Goal: Transaction & Acquisition: Purchase product/service

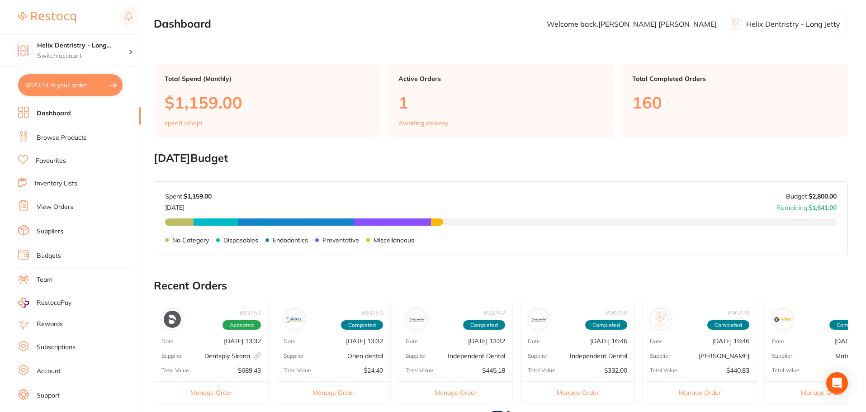
click at [79, 82] on button "$620.74 in your order" at bounding box center [70, 85] width 105 height 22
checkbox input "true"
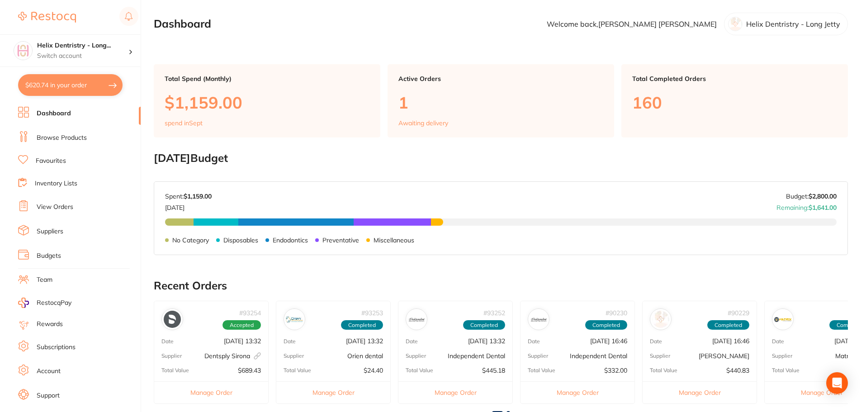
checkbox input "true"
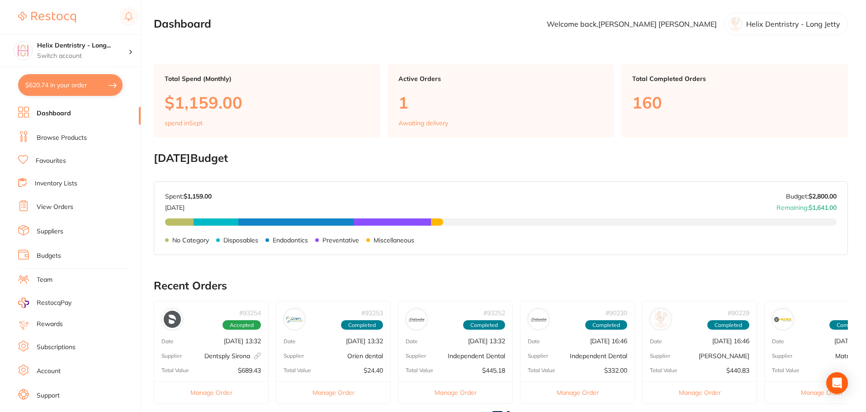
checkbox input "true"
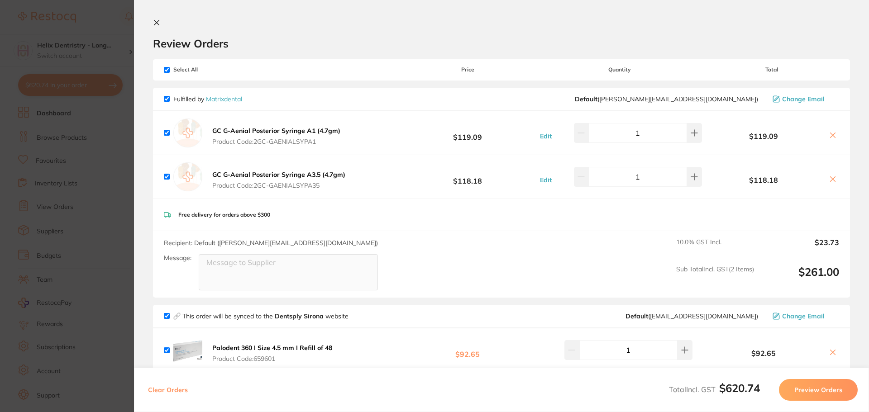
click at [108, 122] on section "Update RRP Set your pre negotiated price for this item. Item Agreed RRP (excl. …" at bounding box center [434, 206] width 869 height 412
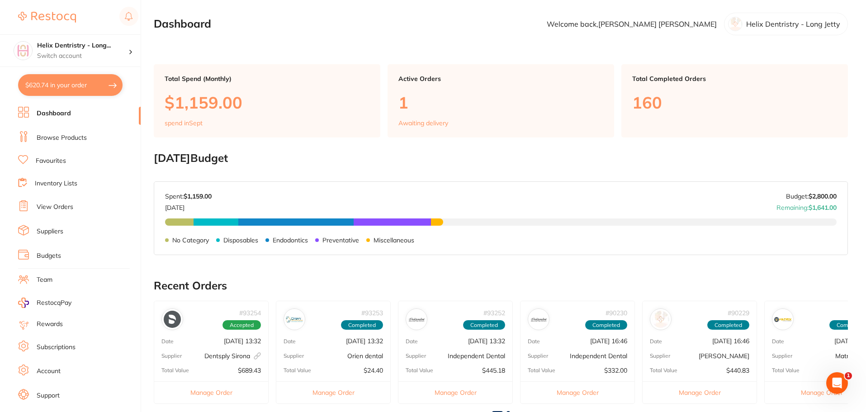
click at [68, 135] on link "Browse Products" at bounding box center [62, 137] width 50 height 9
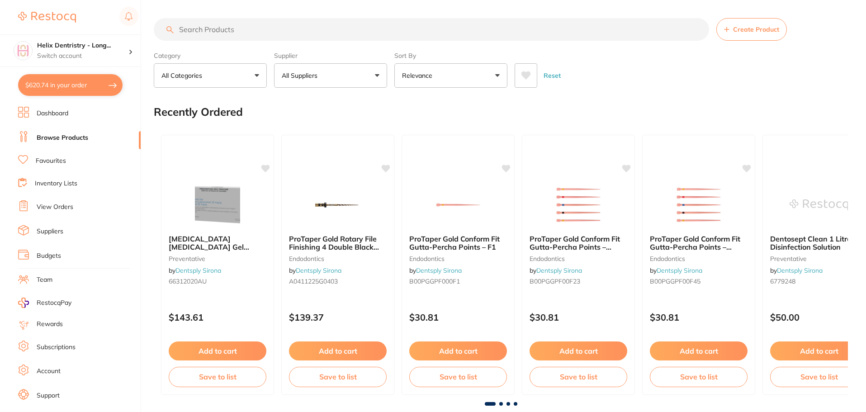
click at [262, 28] on input "search" at bounding box center [432, 29] width 556 height 23
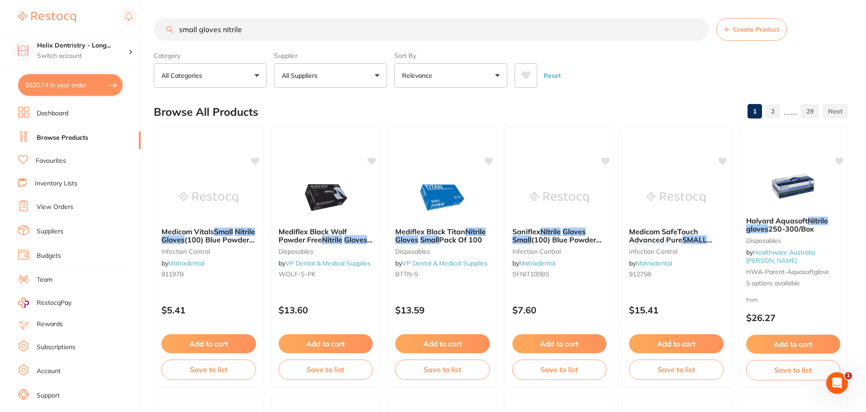
click at [263, 27] on input "small gloves nitrile" at bounding box center [432, 29] width 556 height 23
type input "small gloves nitrile pink"
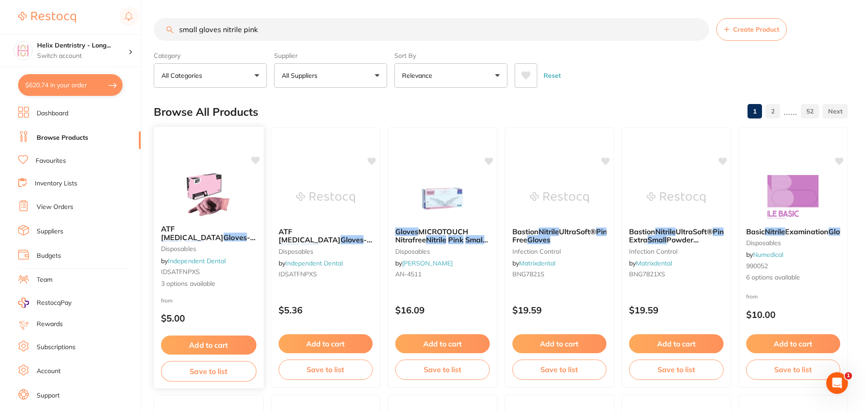
click at [210, 195] on img at bounding box center [208, 195] width 59 height 46
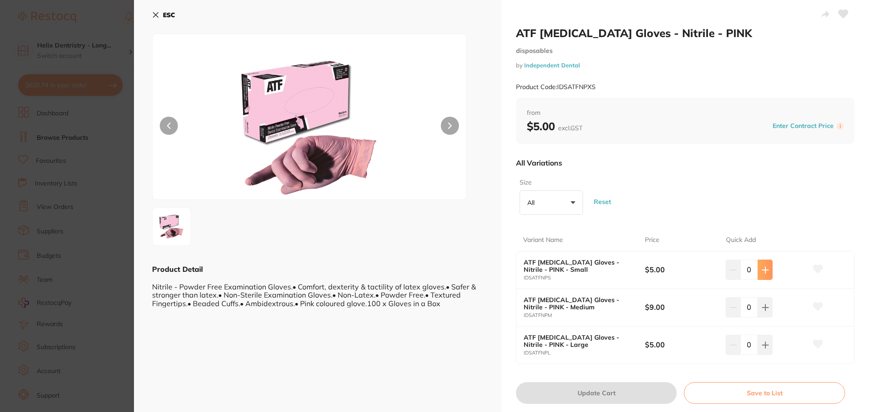
click at [766, 271] on icon at bounding box center [765, 270] width 7 height 7
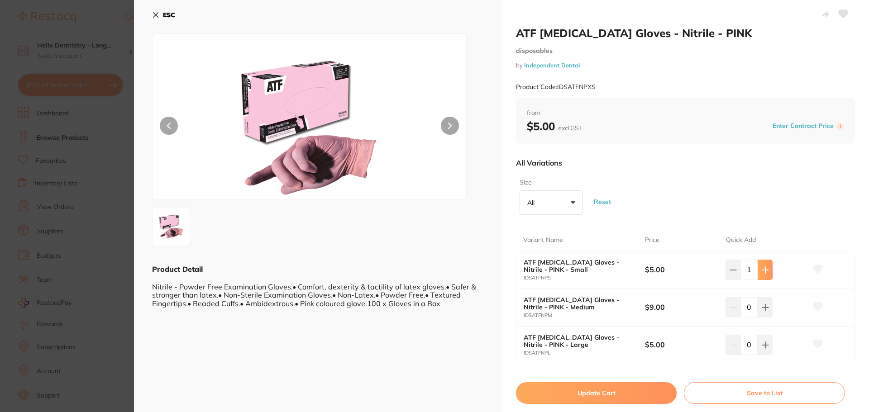
click at [766, 271] on icon at bounding box center [765, 270] width 7 height 7
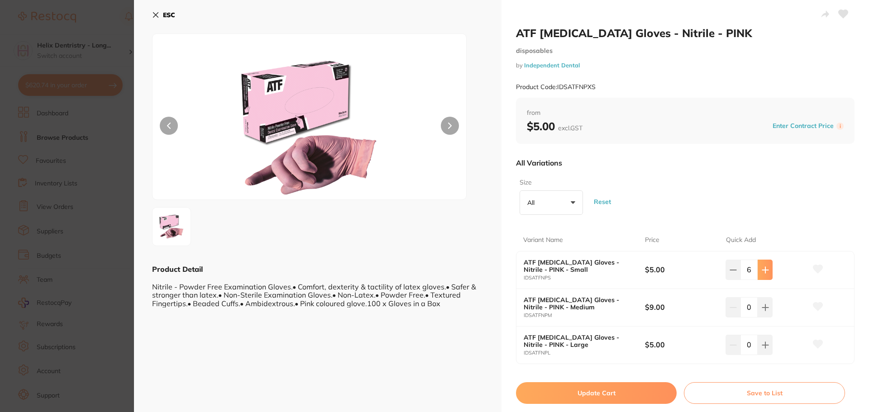
click at [766, 271] on icon at bounding box center [765, 270] width 7 height 7
type input "8"
click at [581, 394] on button "Update Cart" at bounding box center [596, 393] width 161 height 22
checkbox input "false"
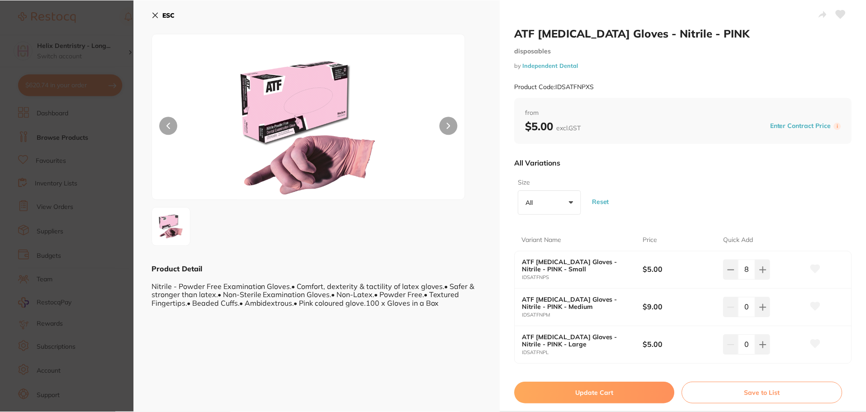
scroll to position [1, 0]
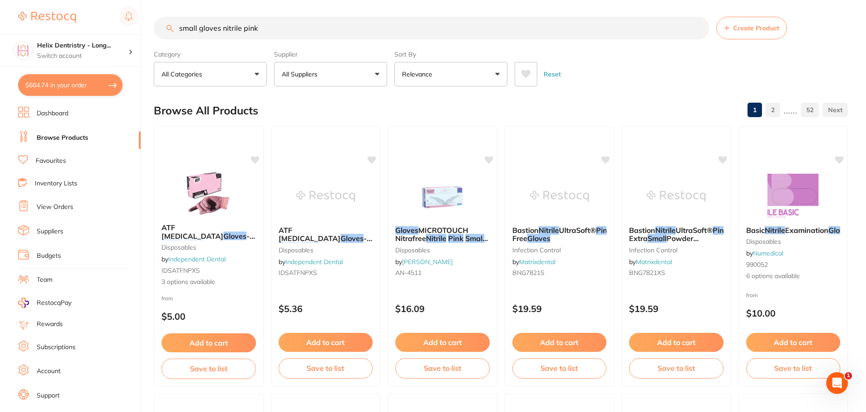
click at [272, 29] on input "small gloves nitrile pink" at bounding box center [432, 28] width 556 height 23
click at [195, 24] on input "small gloves nitrile pink" at bounding box center [432, 28] width 556 height 23
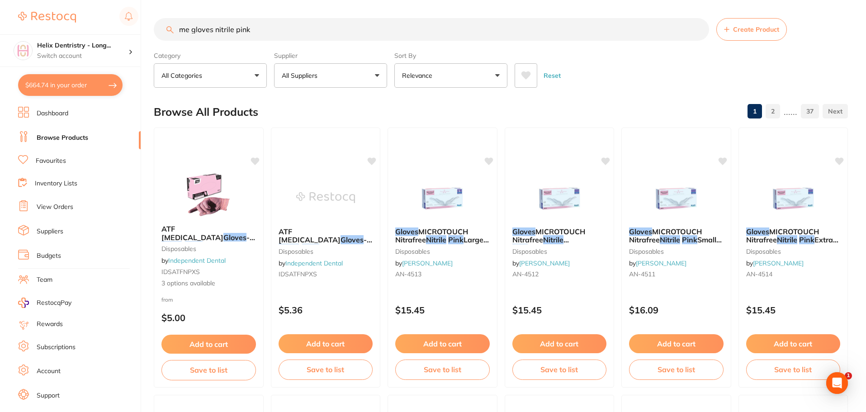
scroll to position [0, 0]
type input "mediu gloves nitrile pink"
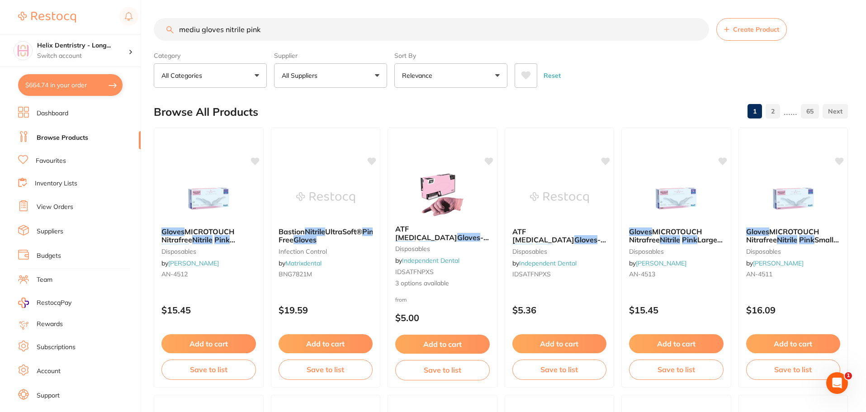
drag, startPoint x: 290, startPoint y: 33, endPoint x: 181, endPoint y: 31, distance: 108.2
click at [181, 31] on input "mediu gloves nitrile pink" at bounding box center [432, 29] width 556 height 23
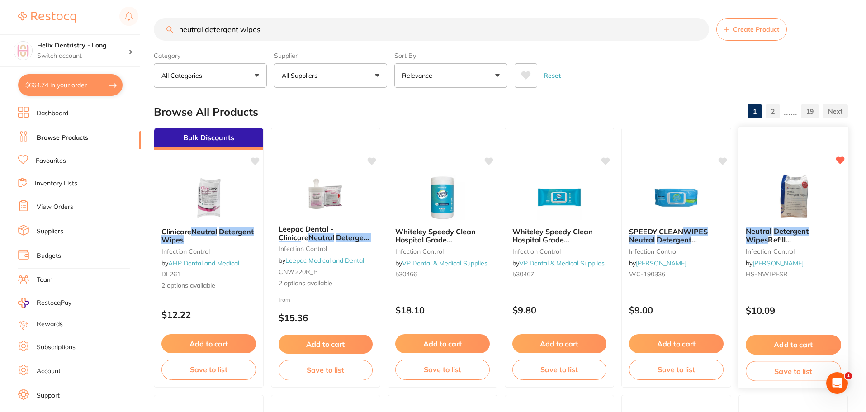
type input "neutral detergent wipes"
click at [800, 340] on button "Add to cart" at bounding box center [793, 344] width 95 height 19
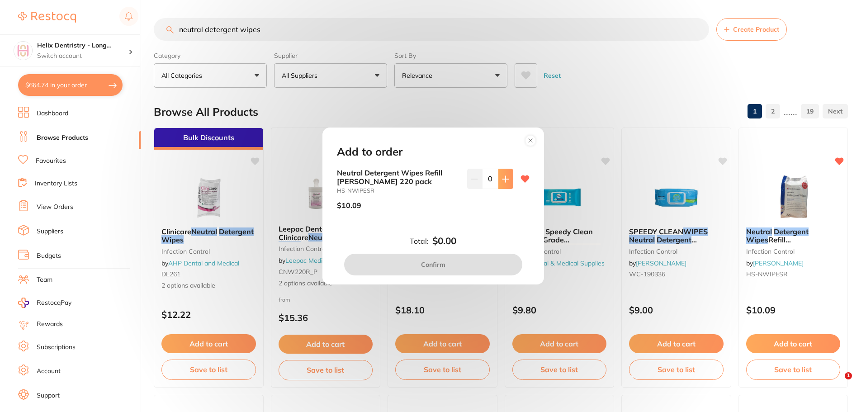
click at [502, 176] on icon at bounding box center [505, 179] width 7 height 7
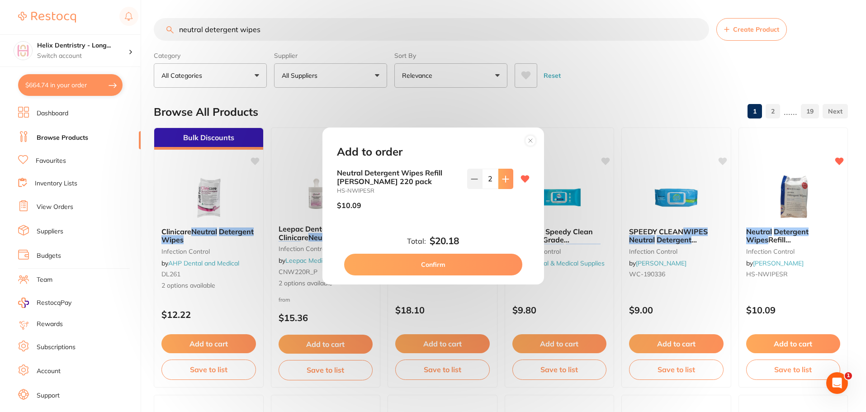
click at [502, 176] on icon at bounding box center [505, 179] width 7 height 7
type input "6"
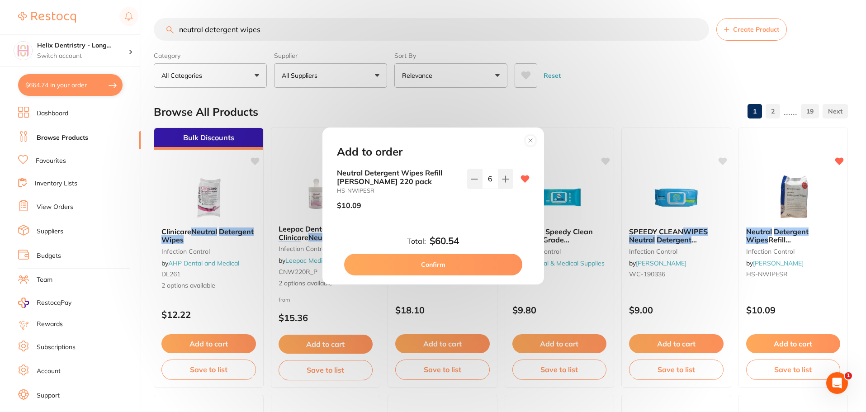
click at [428, 263] on button "Confirm" at bounding box center [433, 265] width 178 height 22
checkbox input "false"
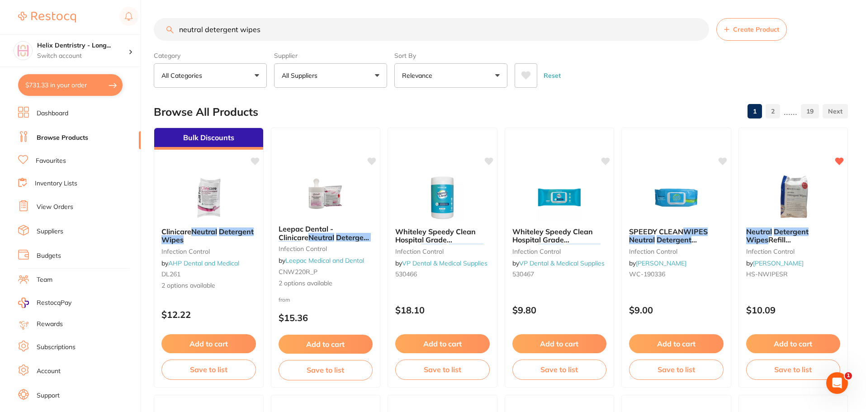
drag, startPoint x: 237, startPoint y: 29, endPoint x: 179, endPoint y: 26, distance: 58.5
click at [179, 26] on input "neutral detergent wipes" at bounding box center [432, 29] width 556 height 23
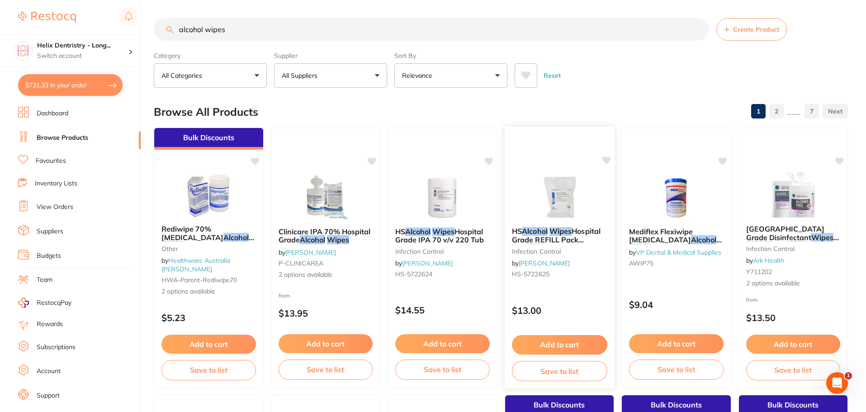
type input "alcohol wipes"
click at [562, 345] on button "Add to cart" at bounding box center [559, 344] width 95 height 19
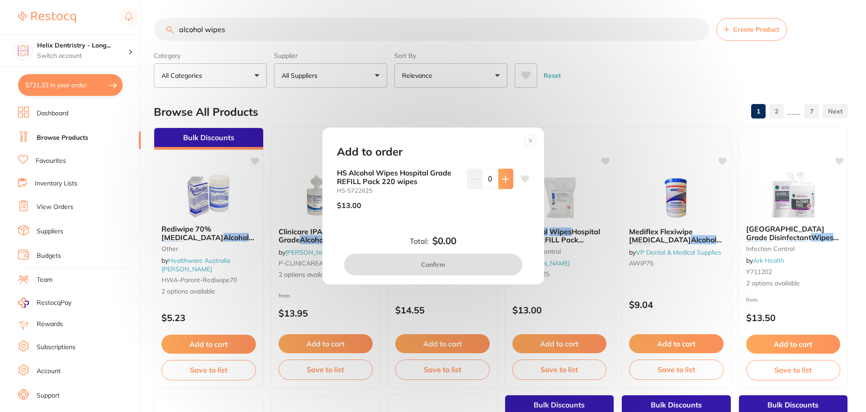
click at [502, 177] on icon at bounding box center [505, 179] width 7 height 7
type input "4"
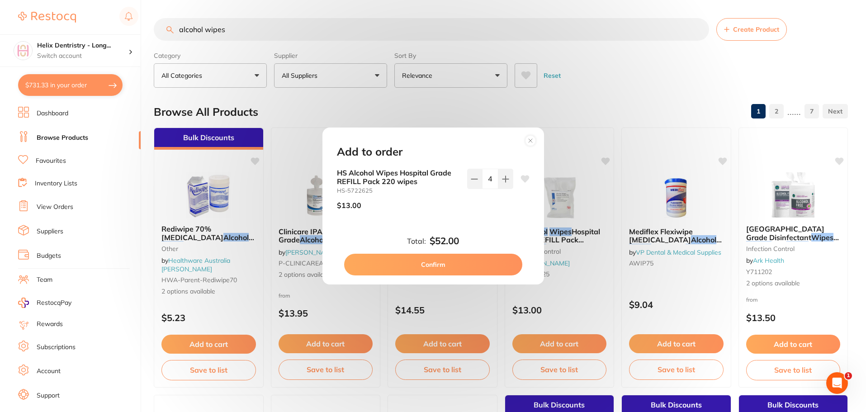
click at [436, 260] on button "Confirm" at bounding box center [433, 265] width 178 height 22
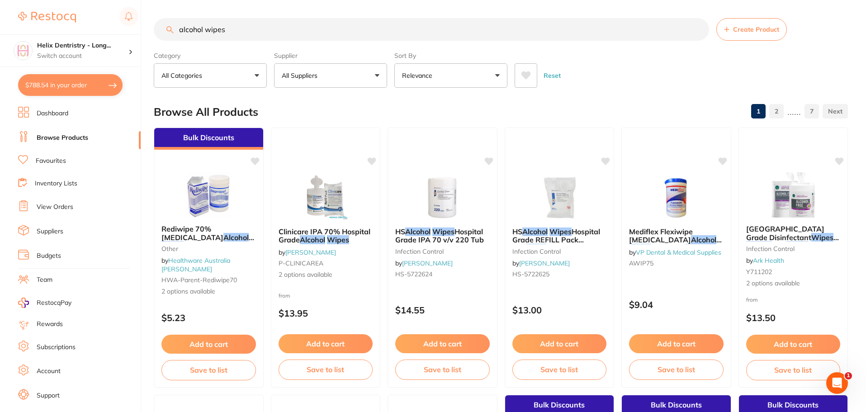
drag, startPoint x: 228, startPoint y: 31, endPoint x: 174, endPoint y: 23, distance: 54.1
click at [174, 23] on input "alcohol wipes" at bounding box center [432, 29] width 556 height 23
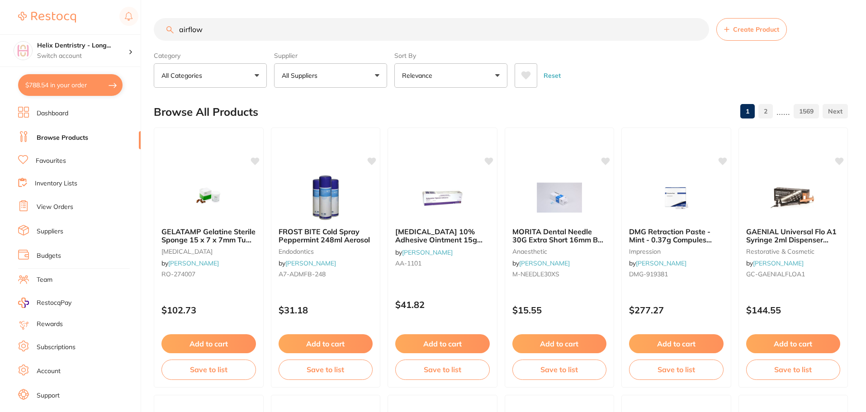
type input "airflow"
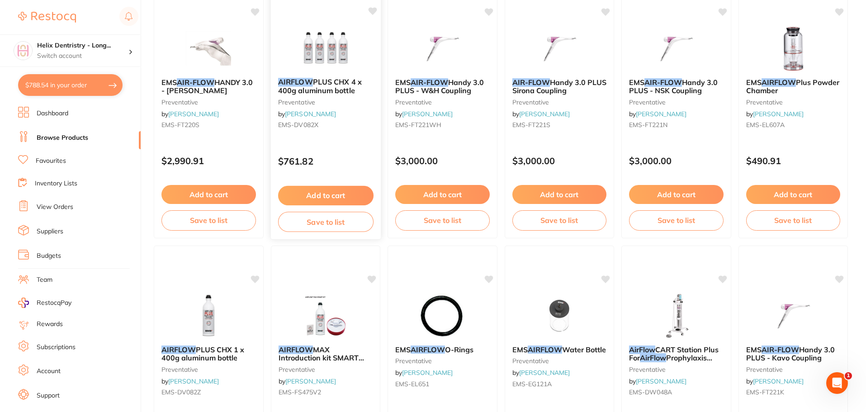
scroll to position [498, 0]
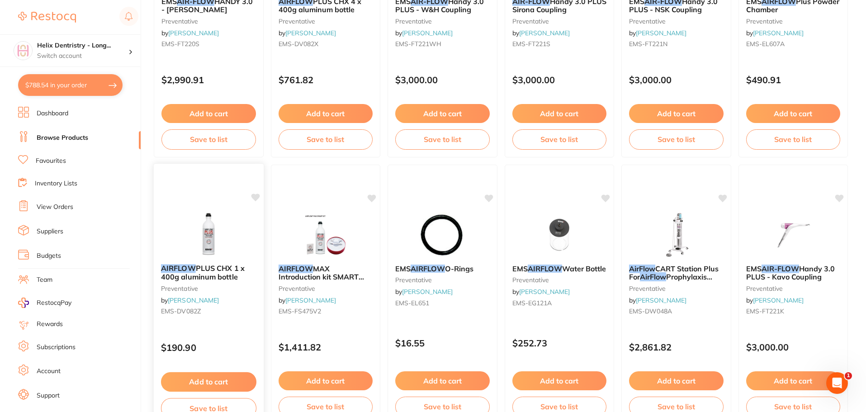
click at [202, 382] on button "Add to cart" at bounding box center [208, 381] width 95 height 19
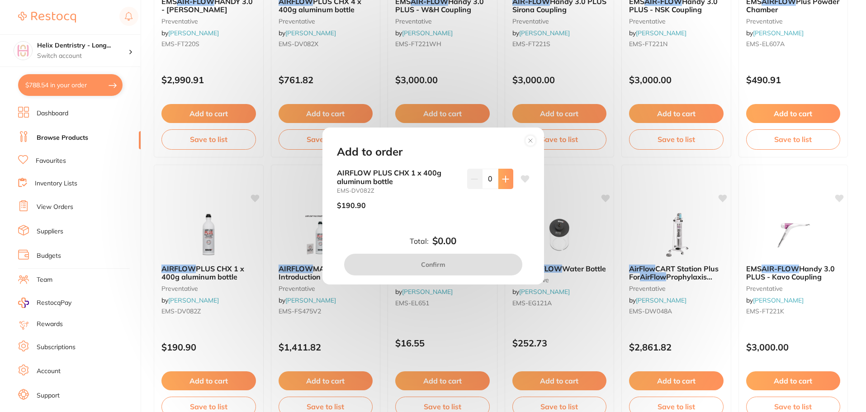
click at [505, 177] on icon at bounding box center [505, 179] width 7 height 7
type input "1"
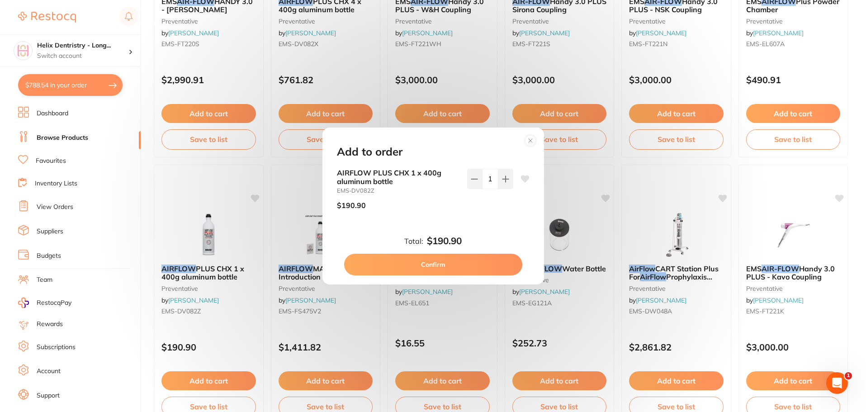
scroll to position [0, 0]
click at [429, 262] on button "Confirm" at bounding box center [433, 265] width 178 height 22
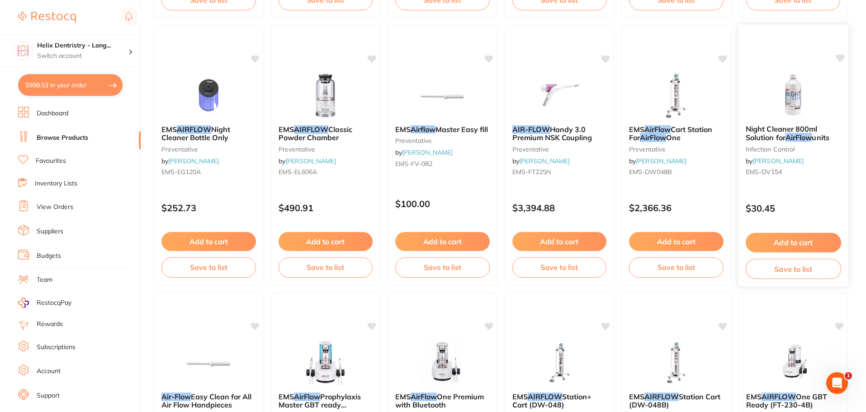
scroll to position [905, 0]
click at [795, 236] on button "Add to cart" at bounding box center [793, 242] width 95 height 19
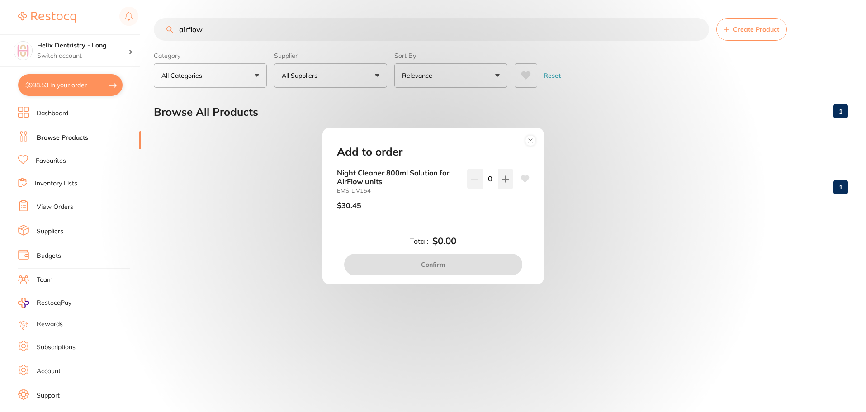
scroll to position [0, 0]
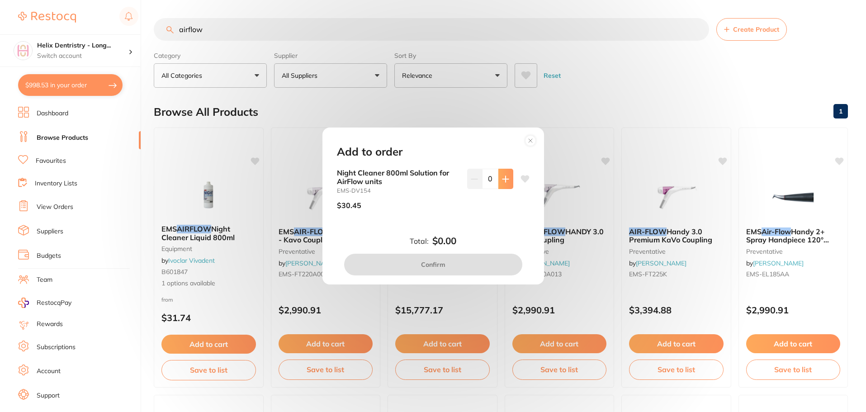
click at [503, 180] on icon at bounding box center [505, 179] width 7 height 7
type input "1"
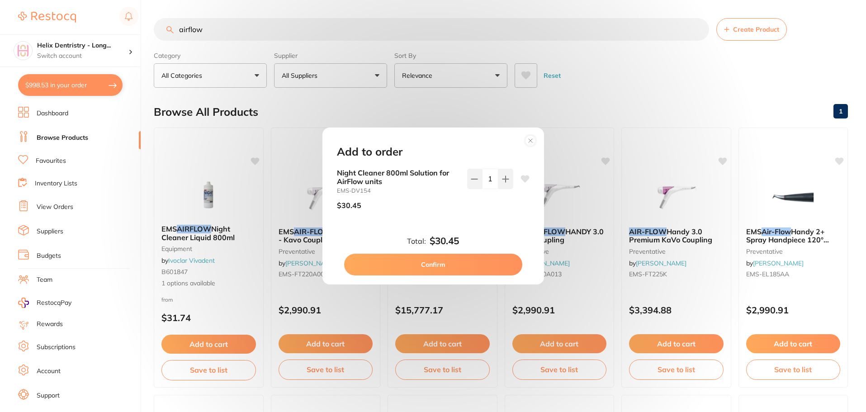
click at [460, 265] on button "Confirm" at bounding box center [433, 265] width 178 height 22
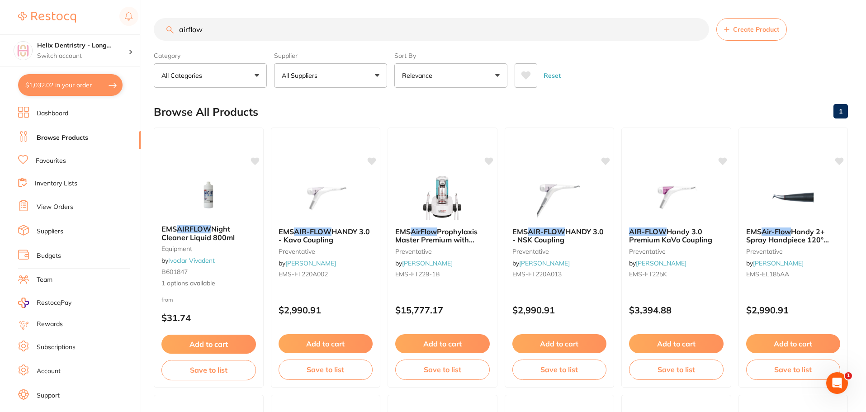
click at [325, 29] on input "airflow" at bounding box center [432, 29] width 556 height 23
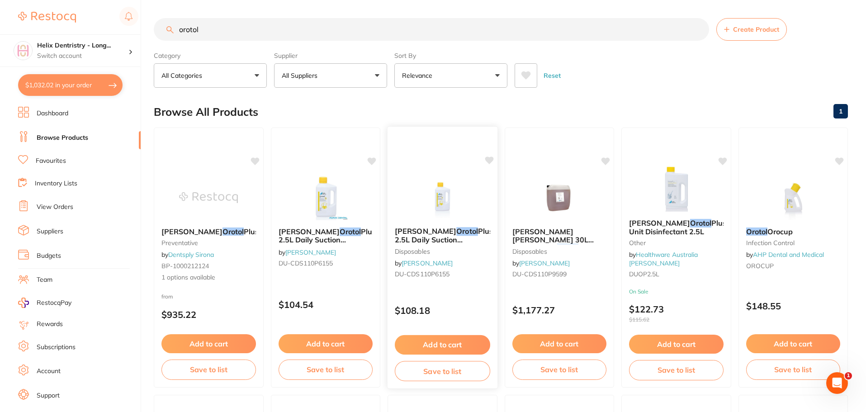
type input "orotol"
click at [428, 338] on button "Add to cart" at bounding box center [442, 344] width 95 height 19
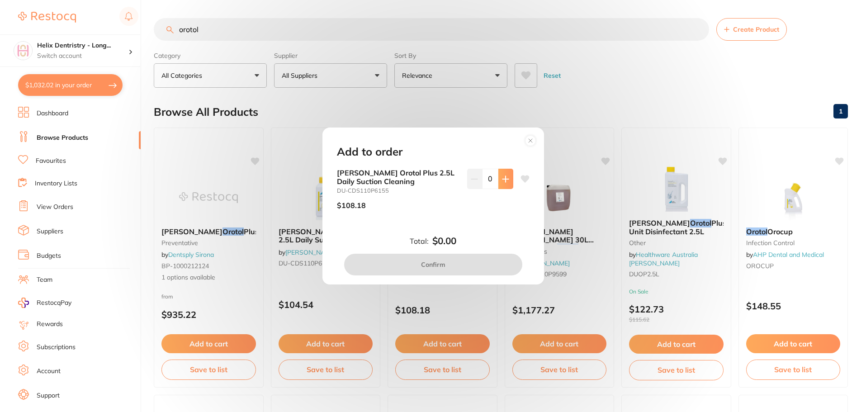
click at [509, 171] on button at bounding box center [506, 179] width 15 height 20
type input "1"
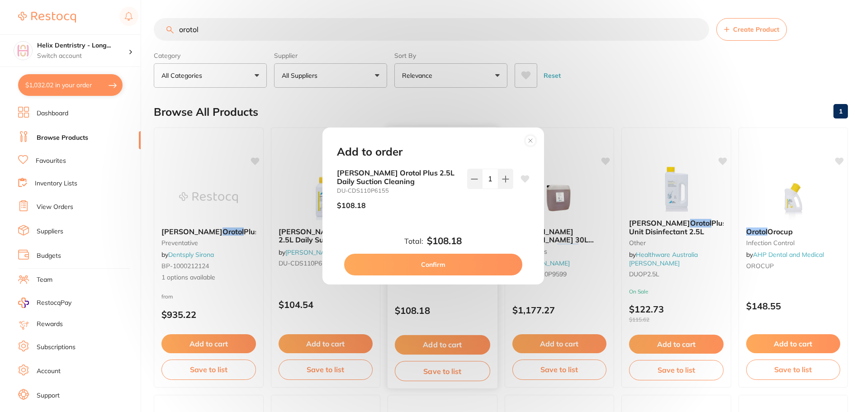
click at [438, 268] on button "Confirm" at bounding box center [433, 265] width 178 height 22
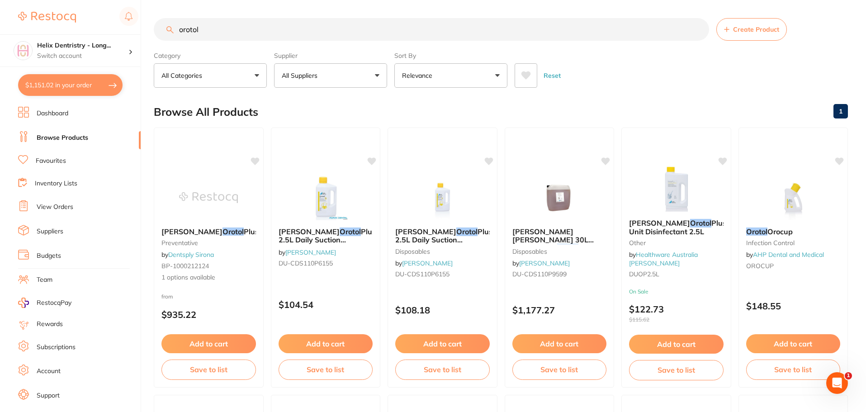
click at [267, 24] on input "orotol" at bounding box center [432, 29] width 556 height 23
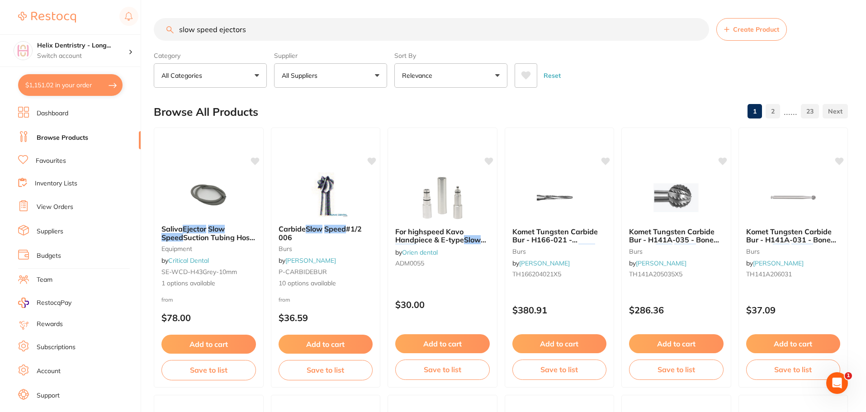
click at [217, 29] on input "slow speed ejectors" at bounding box center [432, 29] width 556 height 23
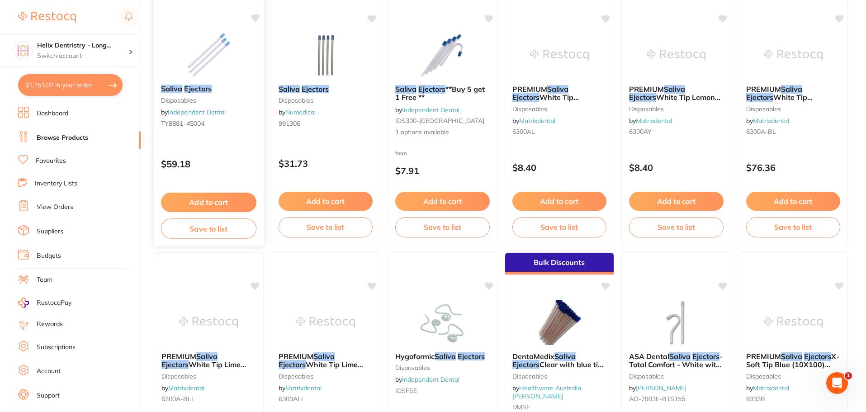
scroll to position [181, 0]
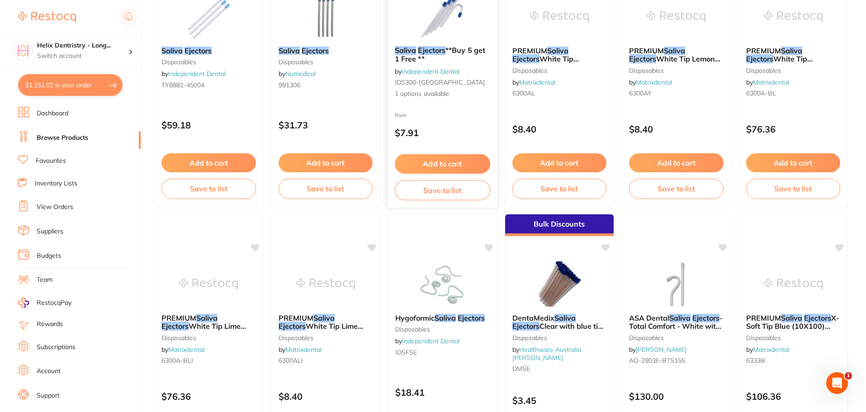
type input "saliva ejectors"
click at [445, 77] on div "Saliva Ejectors **Buy 5 get 1 Free ** by Independent Dental IDS300-BC 1 options…" at bounding box center [443, 72] width 110 height 67
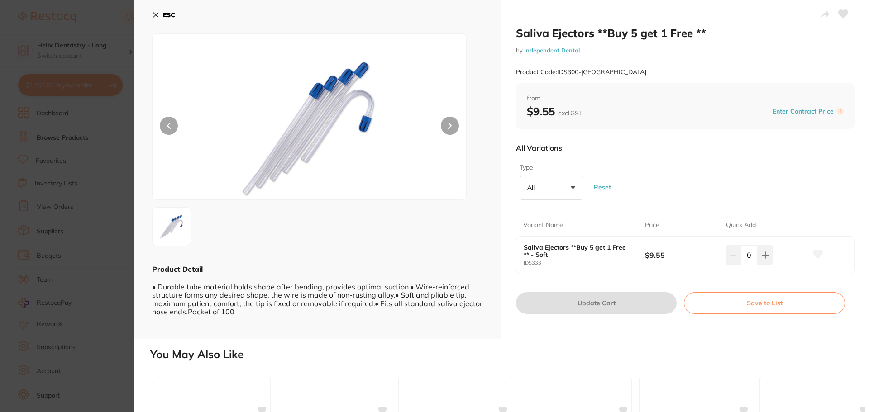
click at [109, 137] on section "Saliva Ejectors **Buy 5 get 1 Free ** by Independent Dental Product Code: IDS30…" at bounding box center [434, 206] width 869 height 412
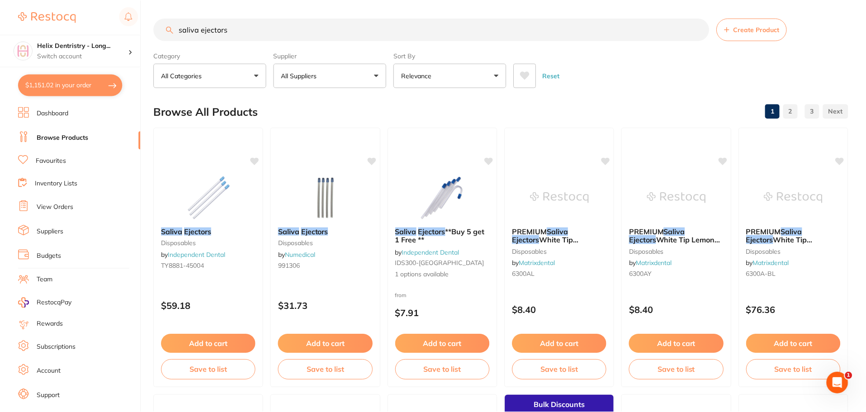
scroll to position [181, 0]
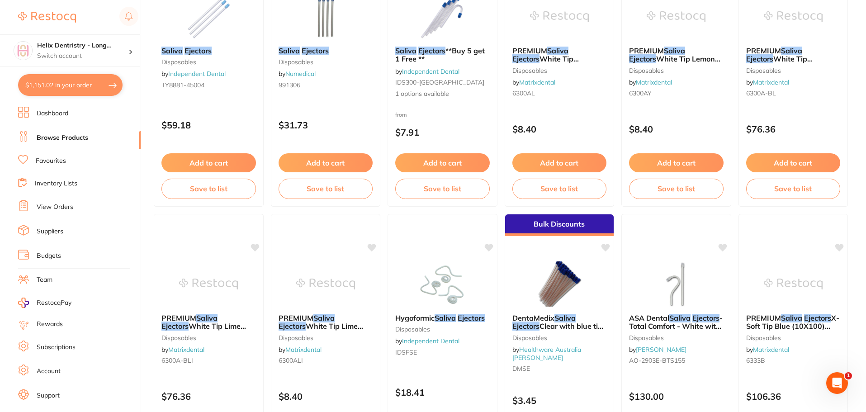
click at [81, 80] on button "$1,151.02 in your order" at bounding box center [70, 85] width 105 height 22
checkbox input "true"
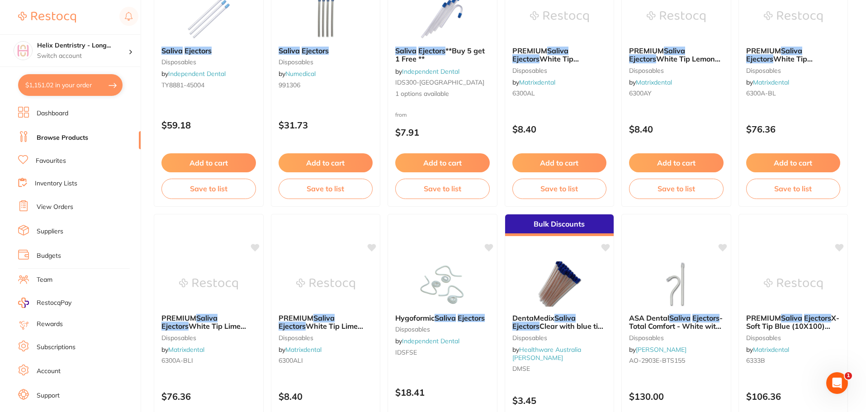
checkbox input "true"
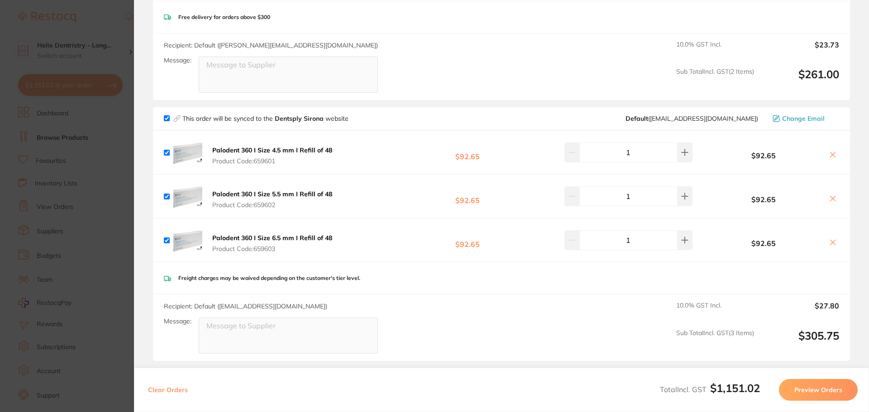
scroll to position [317, 0]
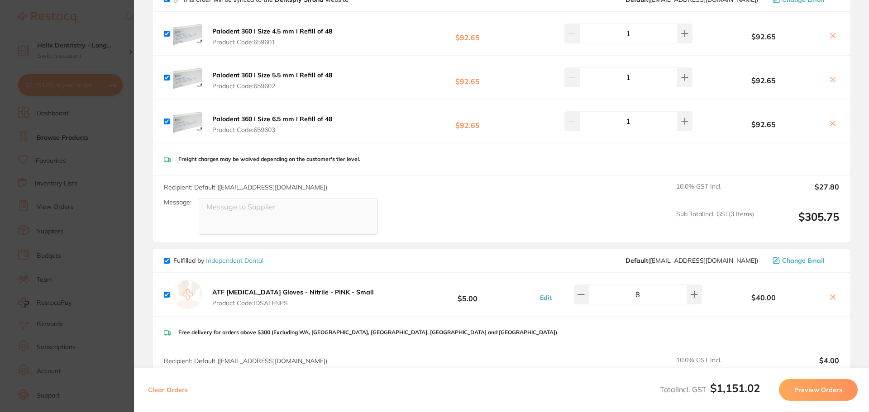
click at [79, 187] on section "Update RRP Set your pre negotiated price for this item. Item Agreed RRP (excl. …" at bounding box center [434, 206] width 869 height 412
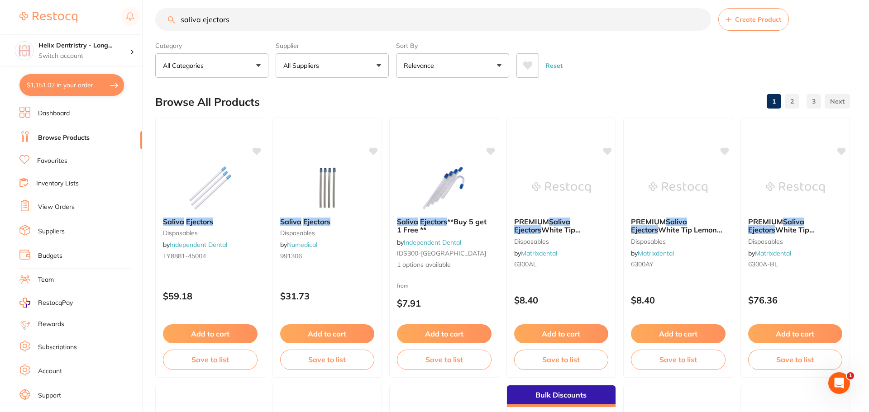
scroll to position [0, 0]
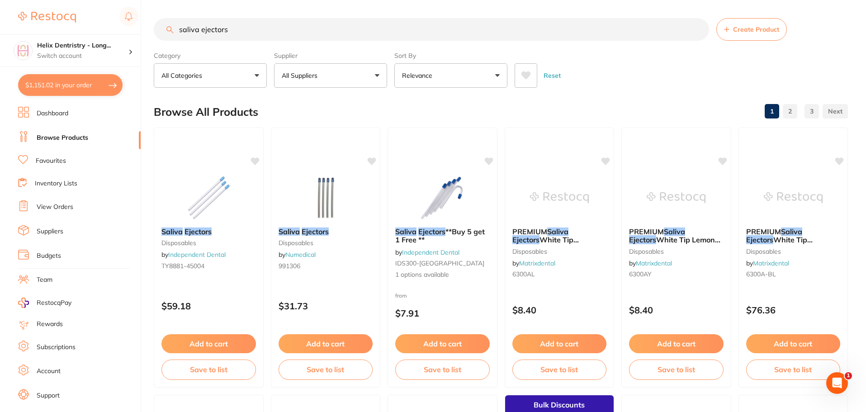
click at [209, 343] on div "Add to cart Save to list" at bounding box center [208, 357] width 109 height 60
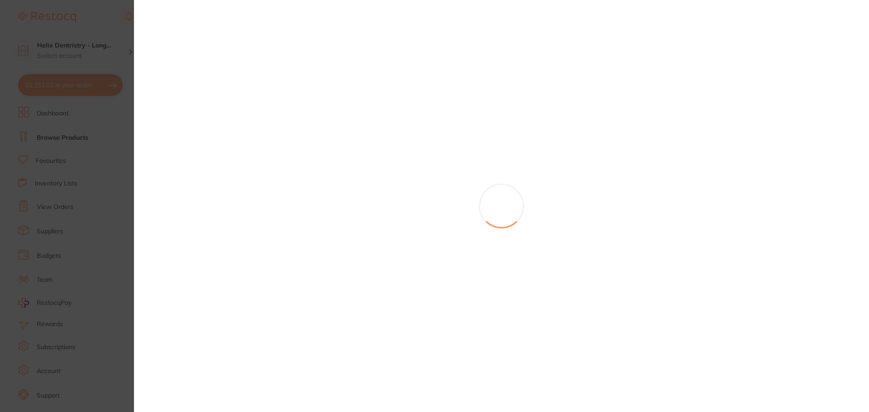
click at [211, 348] on section at bounding box center [434, 206] width 869 height 412
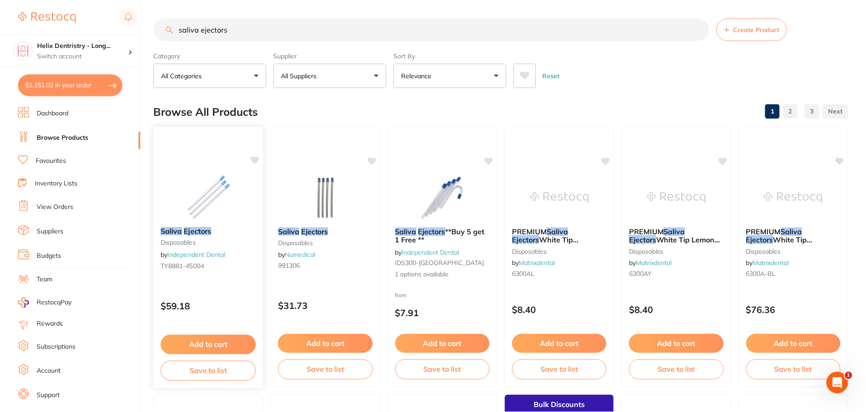
scroll to position [1, 0]
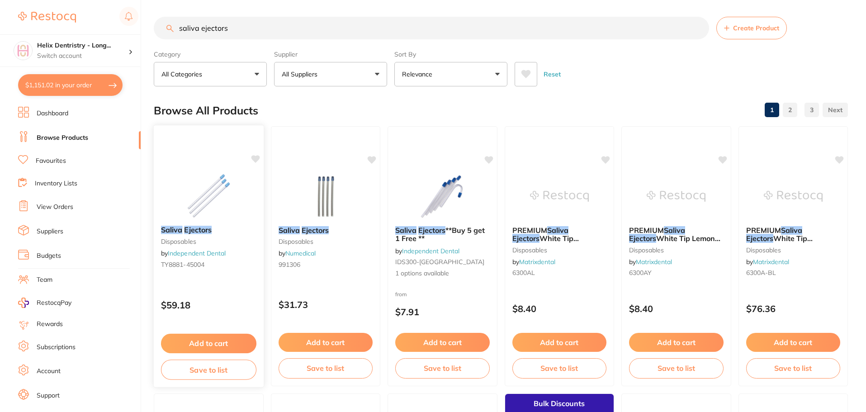
click at [223, 345] on button "Add to cart" at bounding box center [208, 343] width 95 height 19
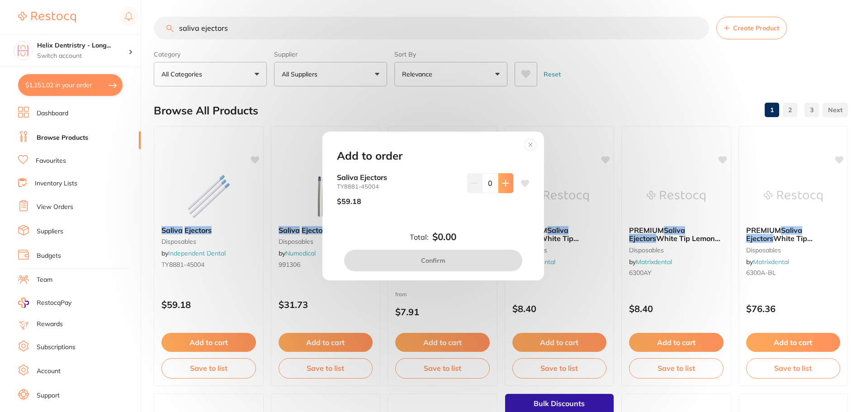
click at [502, 176] on button at bounding box center [506, 183] width 15 height 20
type input "1"
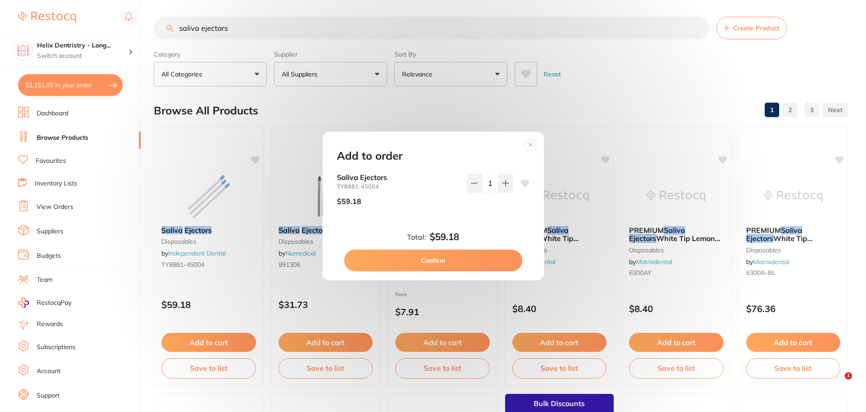
click at [420, 260] on button "Confirm" at bounding box center [433, 261] width 178 height 22
checkbox input "false"
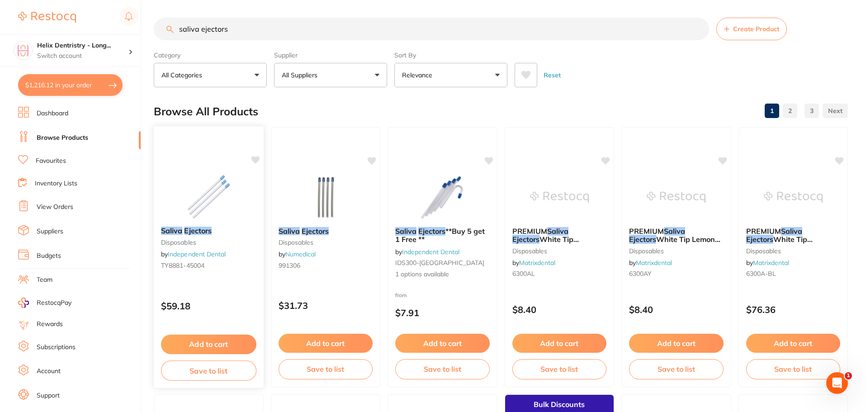
scroll to position [0, 0]
click at [242, 30] on input "saliva ejectors" at bounding box center [432, 29] width 556 height 23
click at [243, 30] on input "saliva ejectors" at bounding box center [432, 29] width 556 height 23
type input "dentodam"
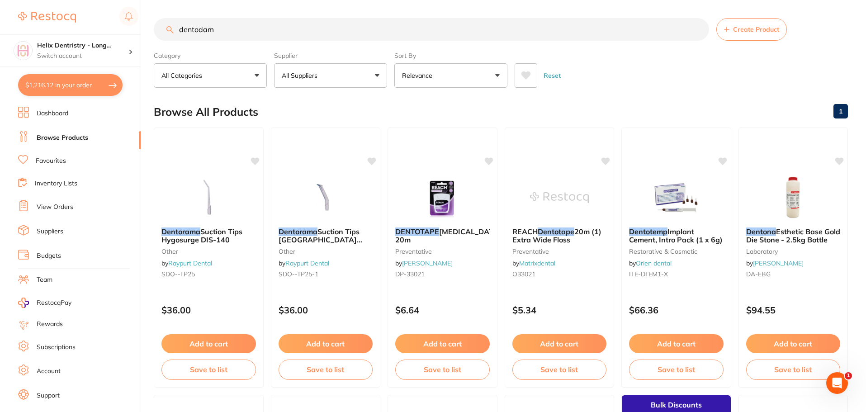
click at [247, 25] on input "dentodam" at bounding box center [432, 29] width 556 height 23
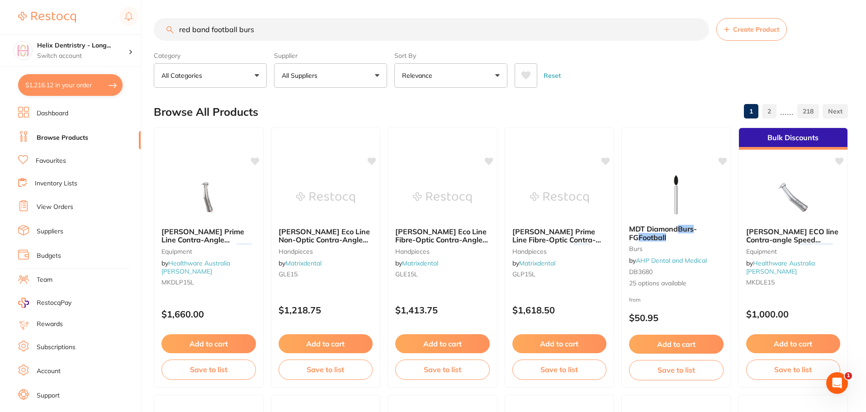
click at [211, 26] on input "red band football burs" at bounding box center [432, 29] width 556 height 23
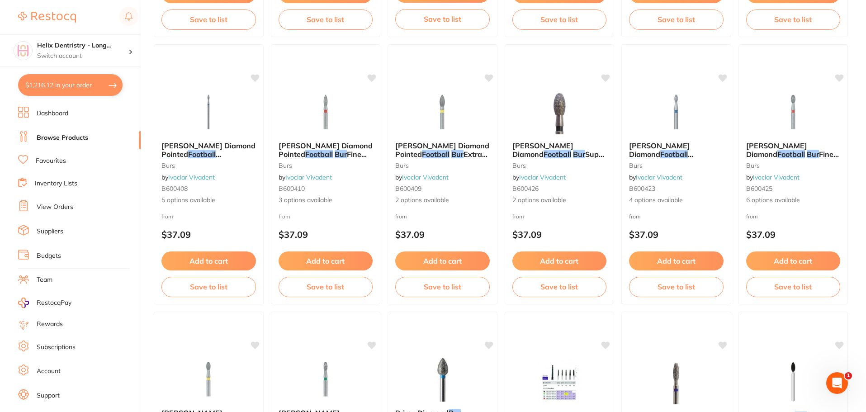
scroll to position [588, 0]
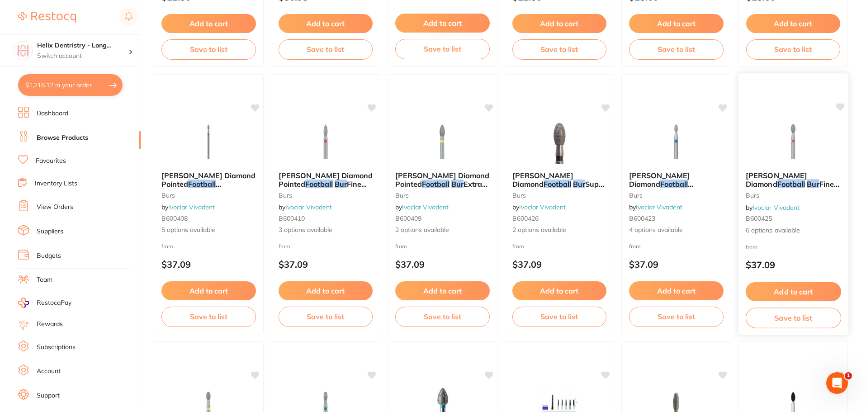
type input "football burs"
click at [781, 140] on img at bounding box center [793, 142] width 59 height 46
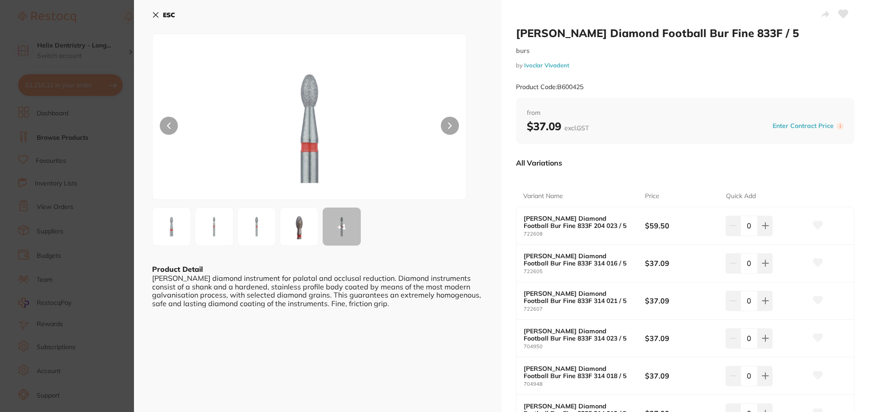
click at [222, 229] on img at bounding box center [214, 226] width 33 height 33
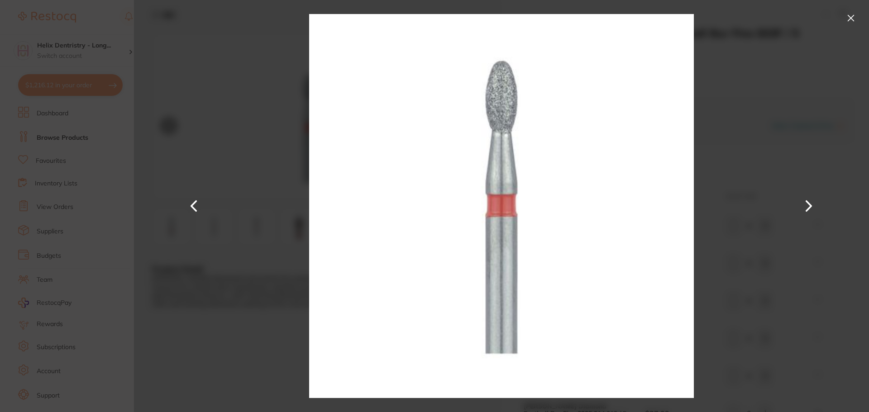
click at [848, 18] on button at bounding box center [850, 18] width 14 height 14
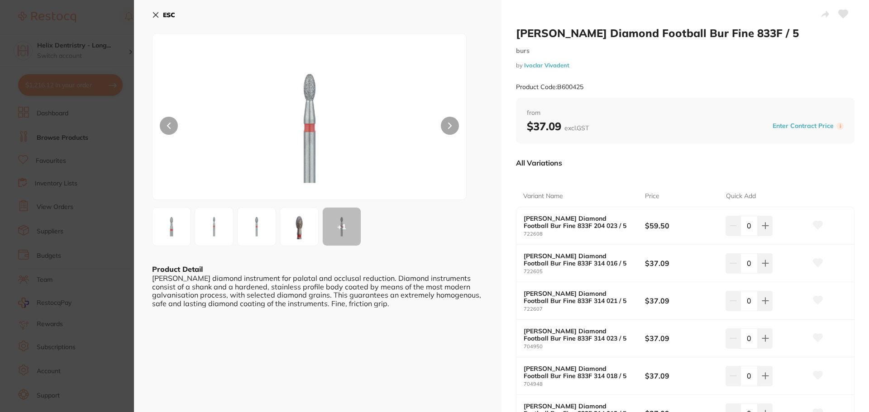
scroll to position [45, 0]
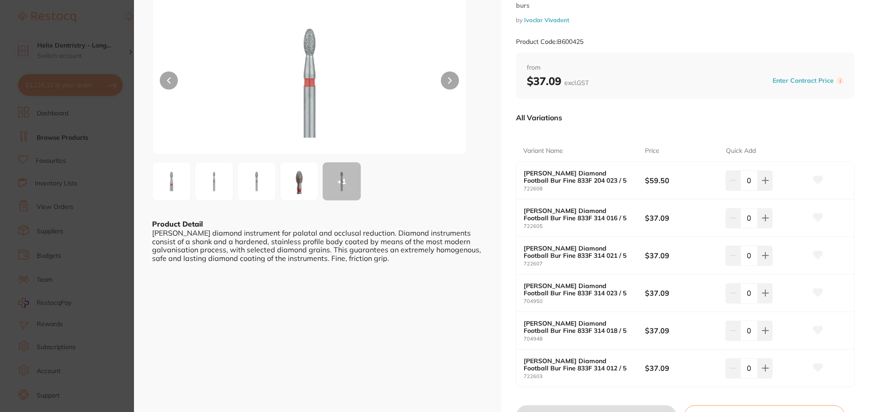
click at [348, 180] on div "+ 1" at bounding box center [342, 181] width 38 height 38
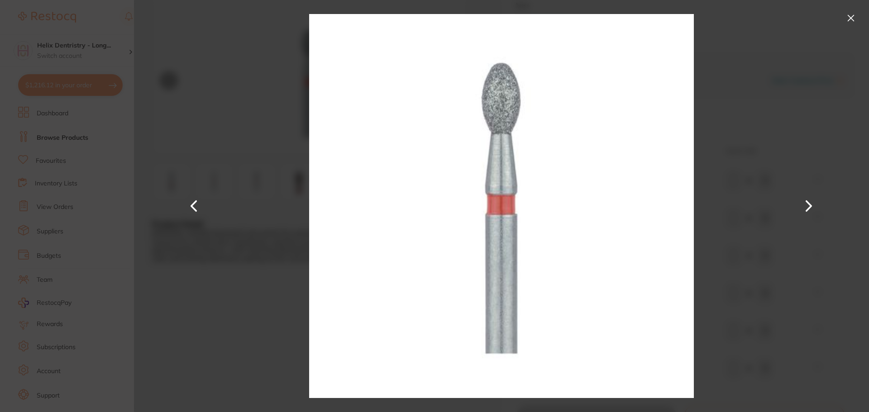
scroll to position [0, 0]
click at [805, 209] on button at bounding box center [809, 206] width 22 height 206
click at [190, 209] on button at bounding box center [194, 206] width 22 height 206
click at [814, 207] on button at bounding box center [809, 206] width 22 height 206
click at [804, 205] on button at bounding box center [809, 206] width 22 height 206
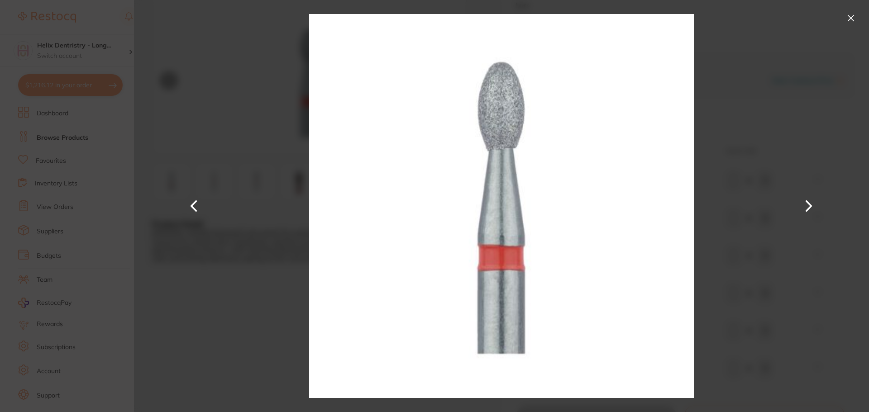
click at [188, 205] on button at bounding box center [194, 206] width 22 height 206
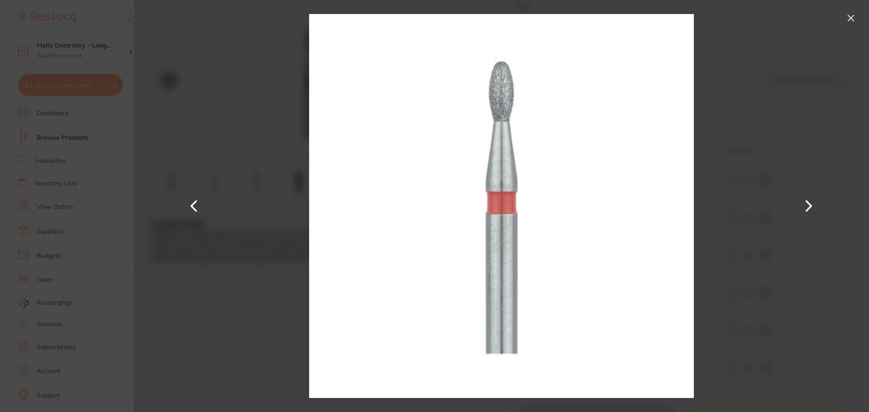
click at [847, 14] on button at bounding box center [850, 18] width 14 height 14
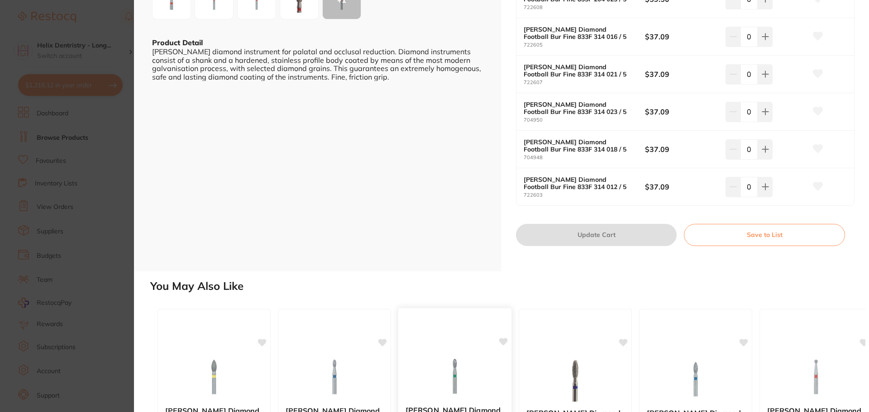
scroll to position [362, 0]
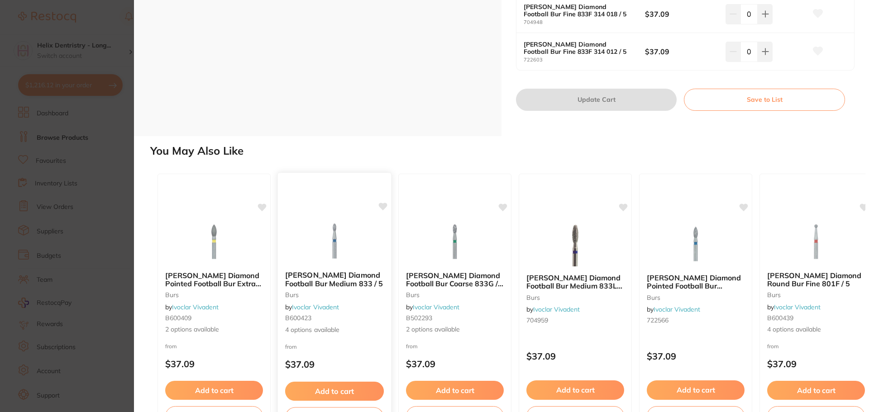
click at [349, 239] on img at bounding box center [334, 241] width 59 height 46
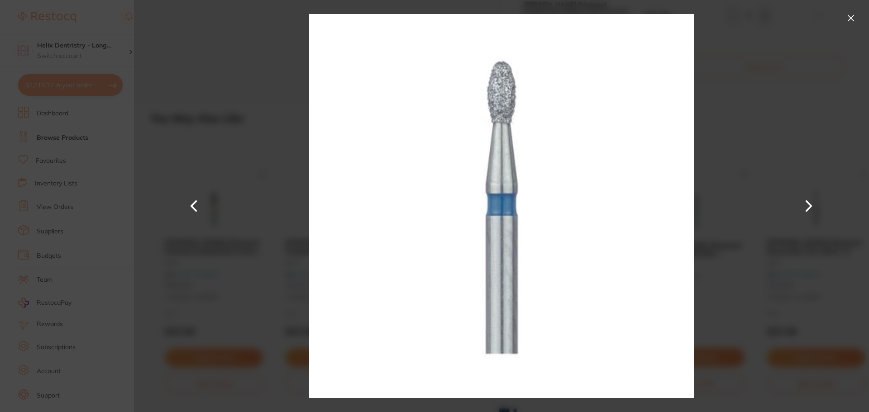
click at [850, 16] on button at bounding box center [850, 18] width 14 height 14
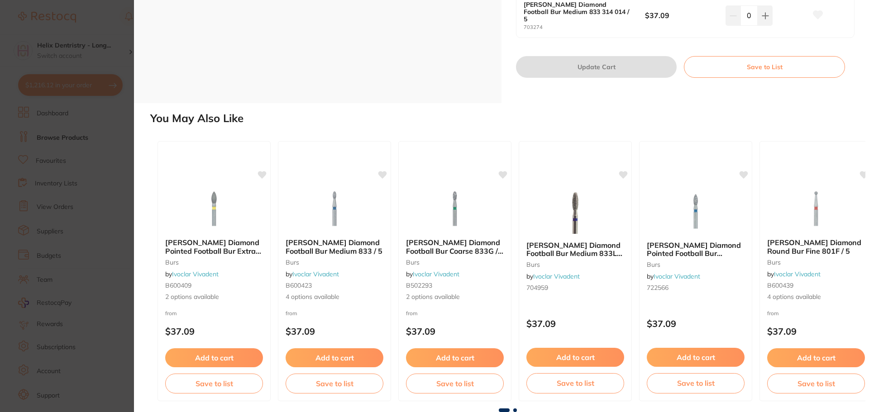
click at [94, 178] on section "[PERSON_NAME] Diamond Football Bur Medium 833 / 5 burs by Ivoclar Vivadent Prod…" at bounding box center [434, 206] width 869 height 412
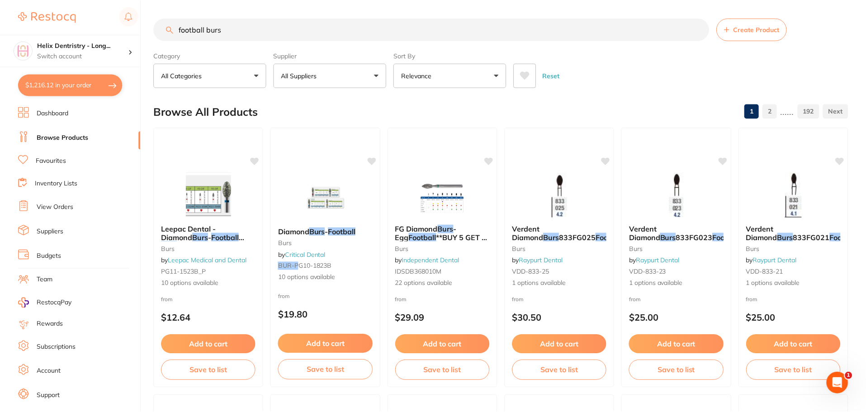
scroll to position [588, 0]
